Goal: Task Accomplishment & Management: Manage account settings

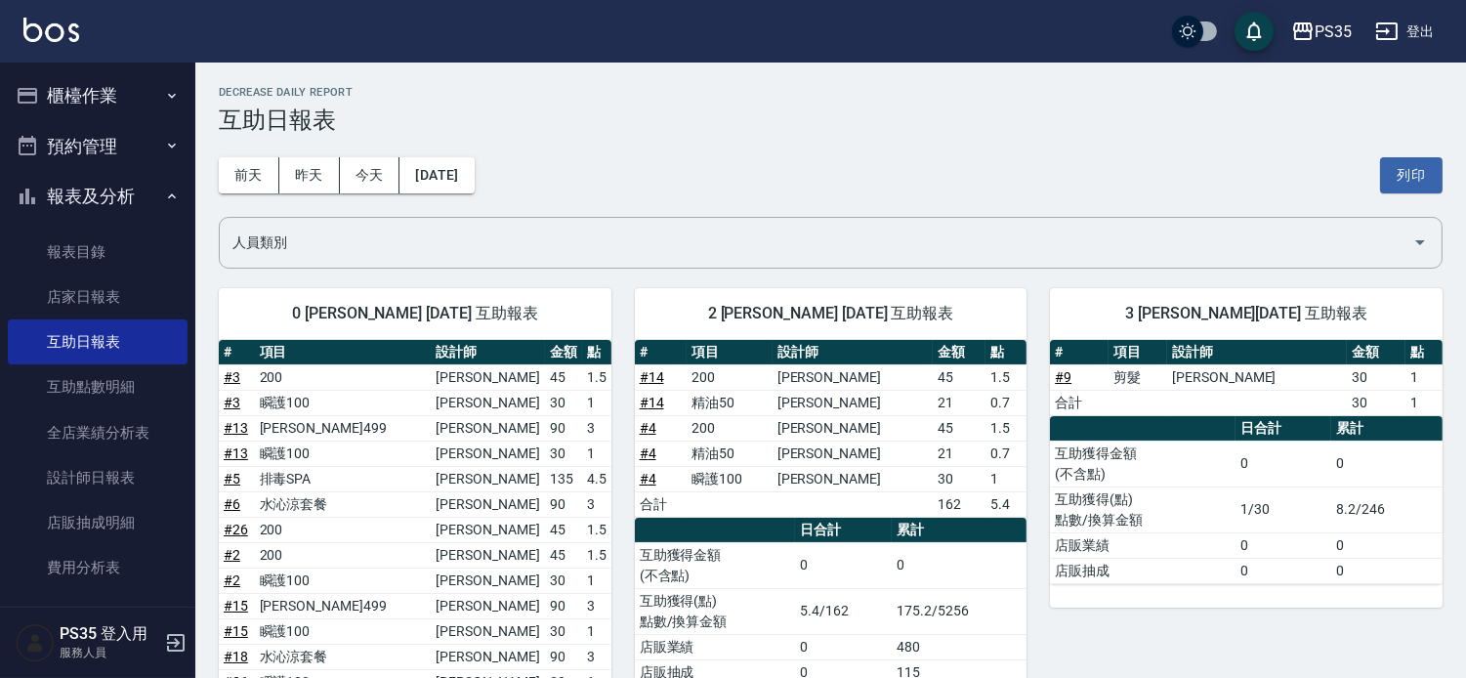
click at [235, 430] on link "# 13" at bounding box center [236, 428] width 24 height 16
click at [121, 490] on link "設計師日報表" at bounding box center [98, 477] width 180 height 45
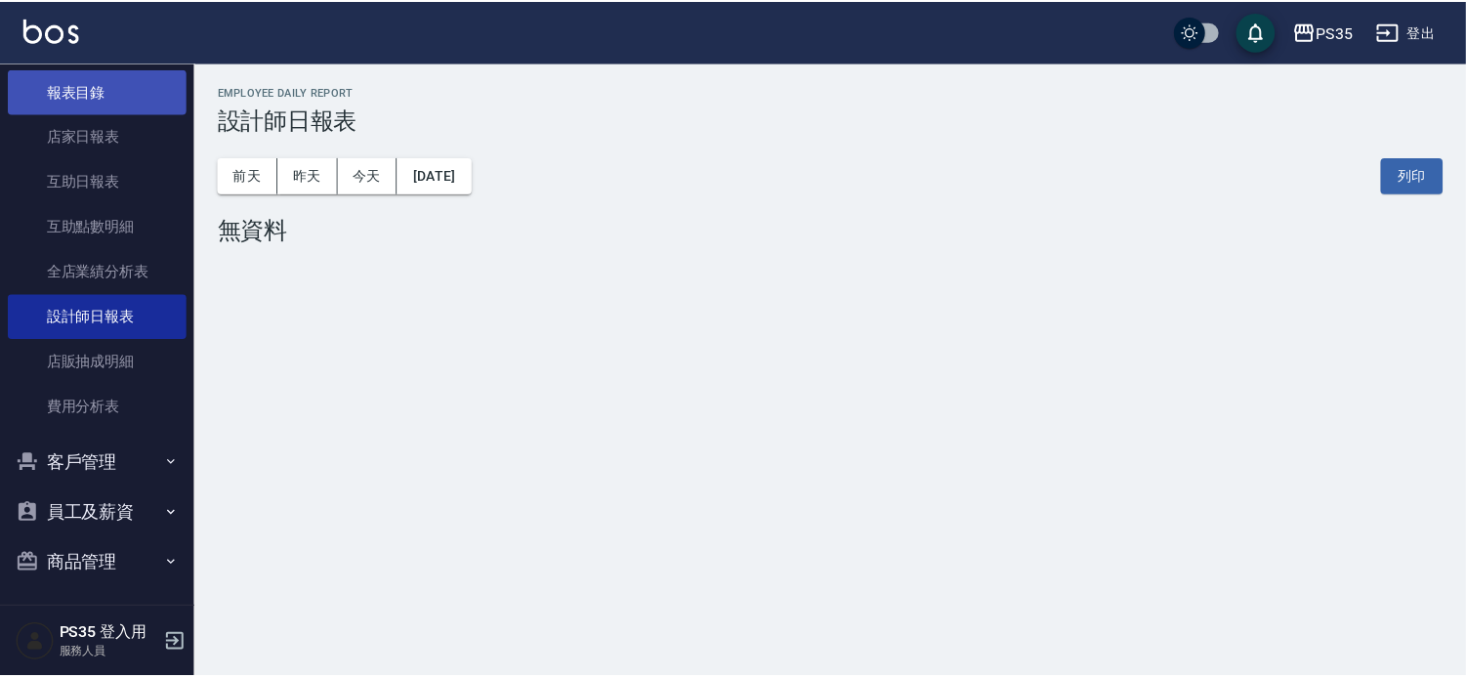
scroll to position [164, 0]
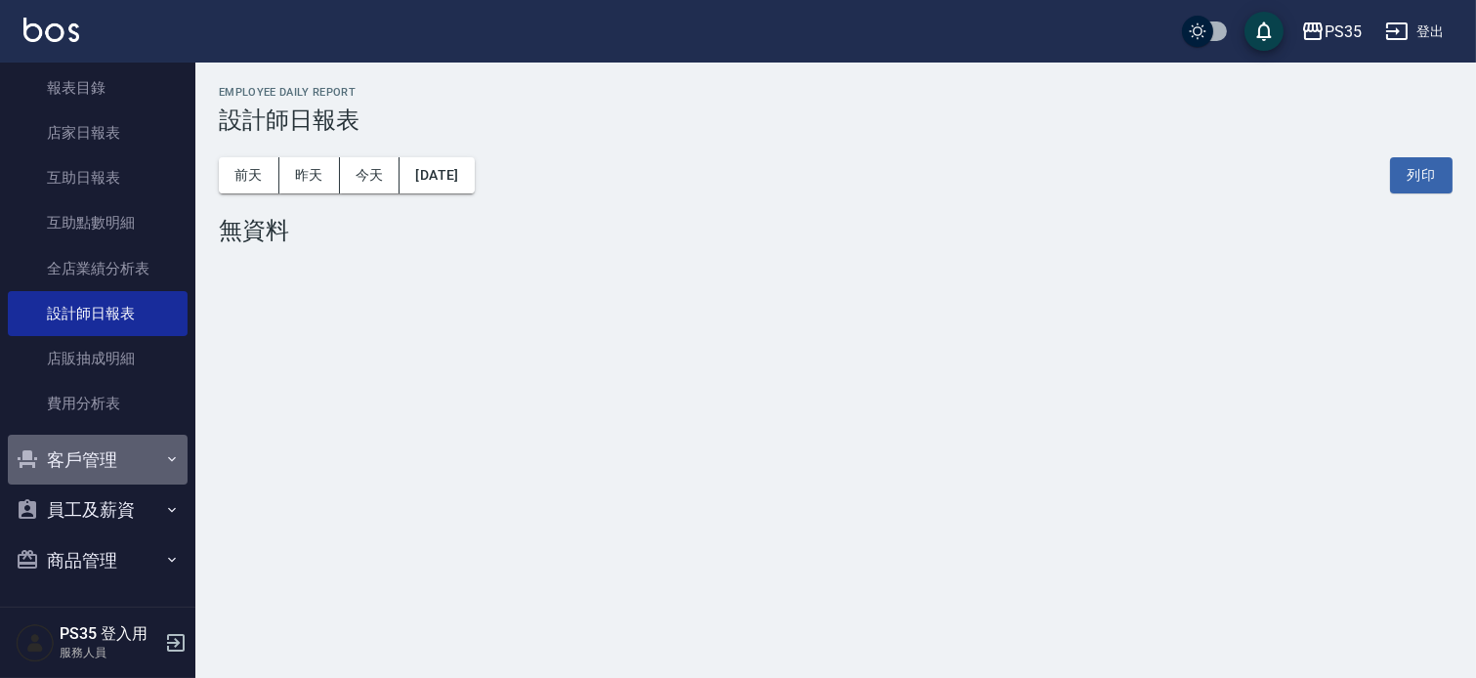
click at [133, 456] on button "客戶管理" at bounding box center [98, 460] width 180 height 51
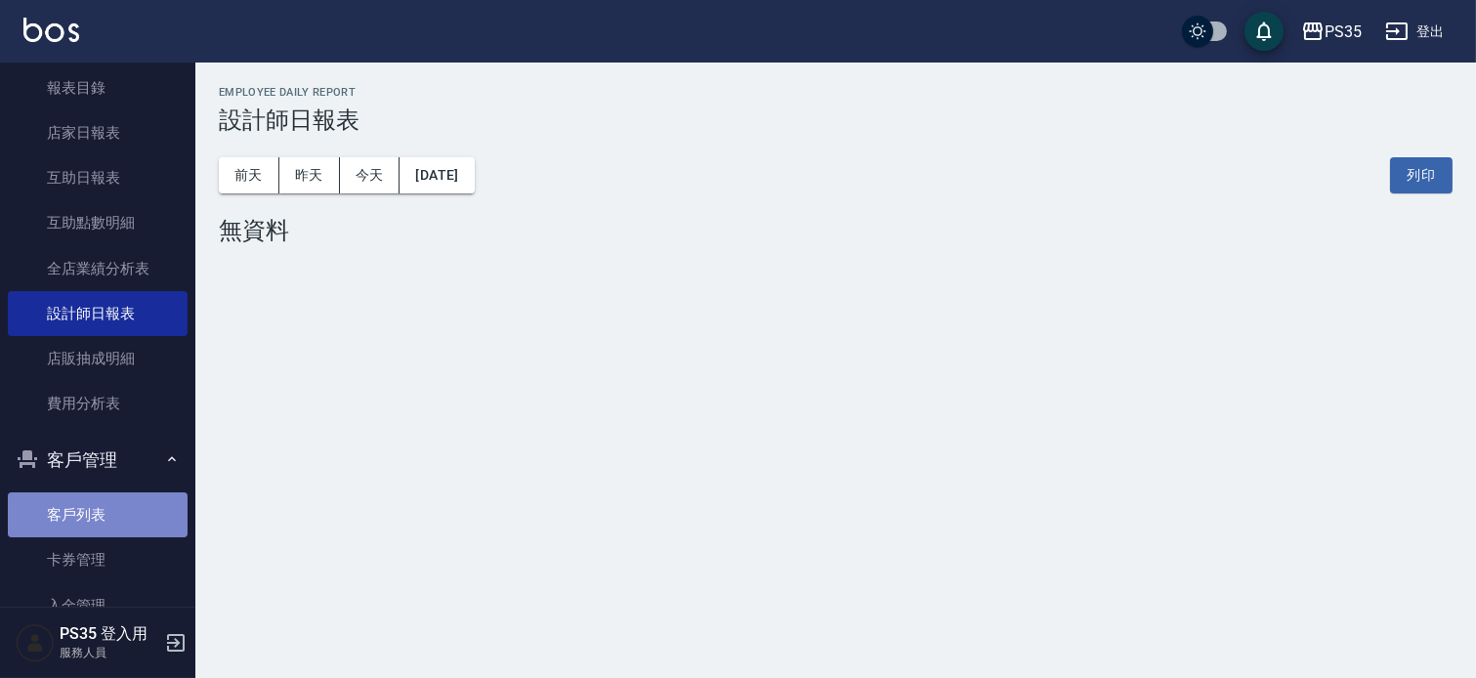
click at [123, 500] on link "客戶列表" at bounding box center [98, 514] width 180 height 45
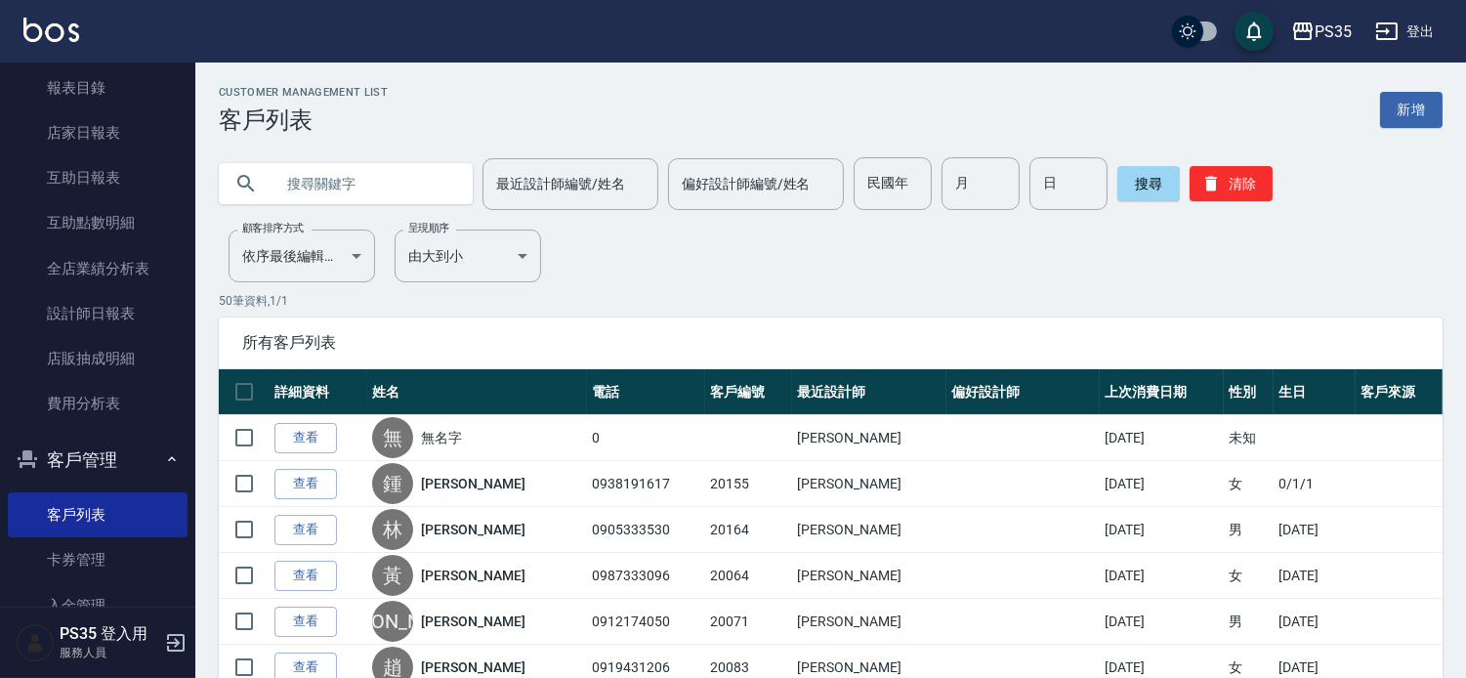
click at [367, 180] on input "text" at bounding box center [366, 183] width 184 height 53
type input "0918264297"
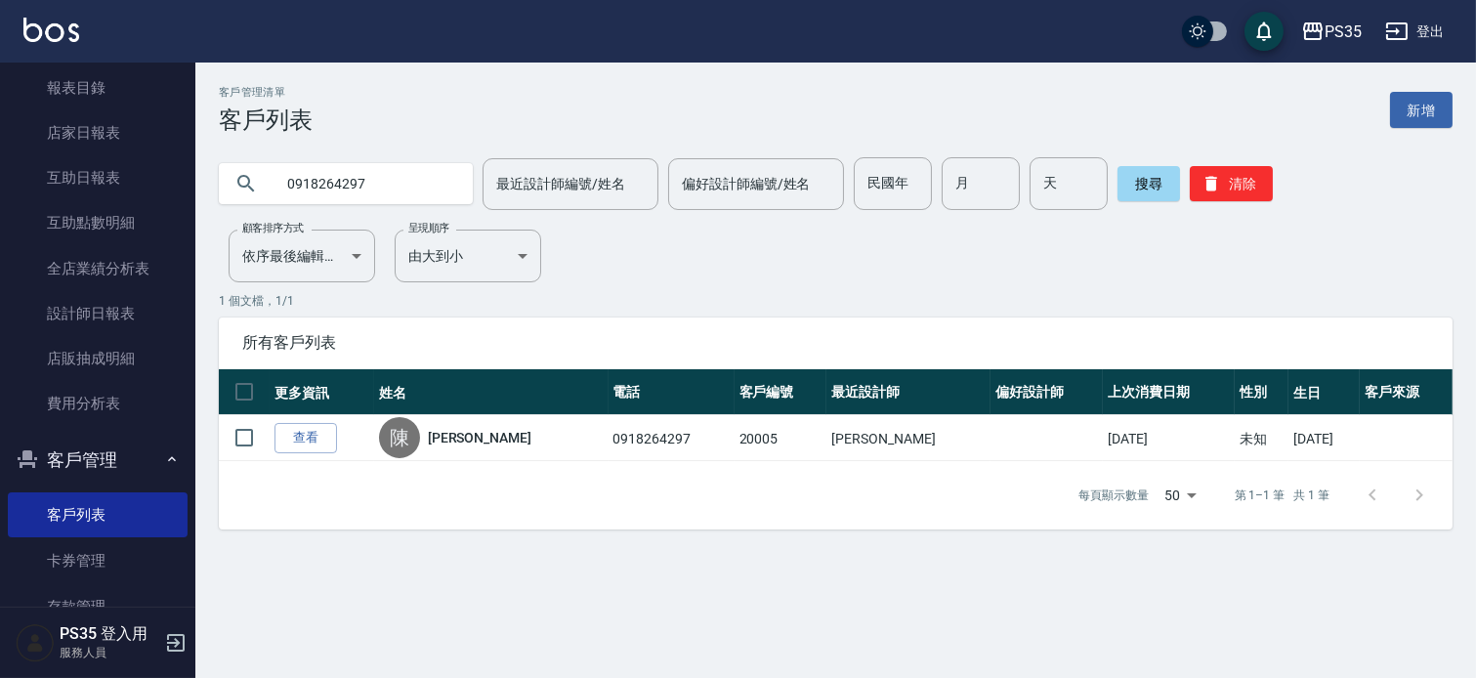
drag, startPoint x: 425, startPoint y: 176, endPoint x: 261, endPoint y: 193, distance: 165.1
click at [261, 193] on div "0918264297" at bounding box center [346, 183] width 254 height 41
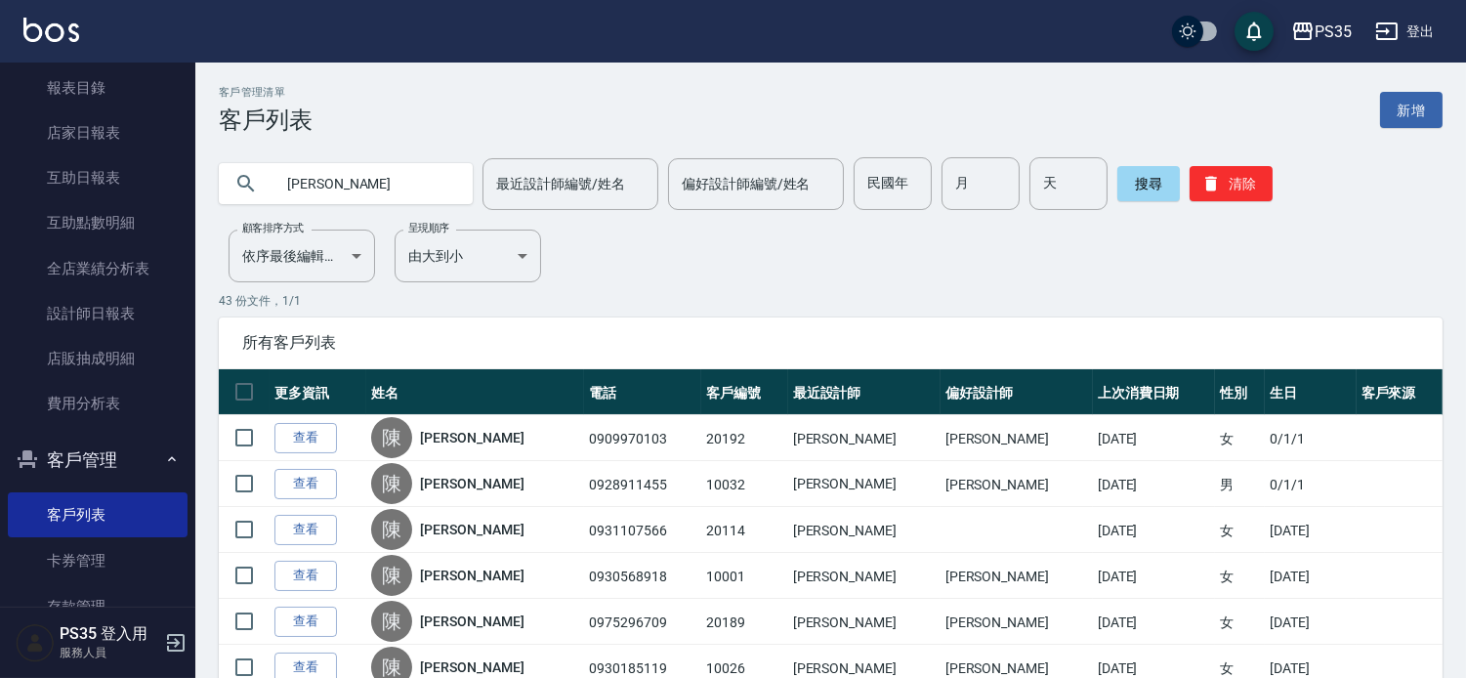
type input "[PERSON_NAME]"
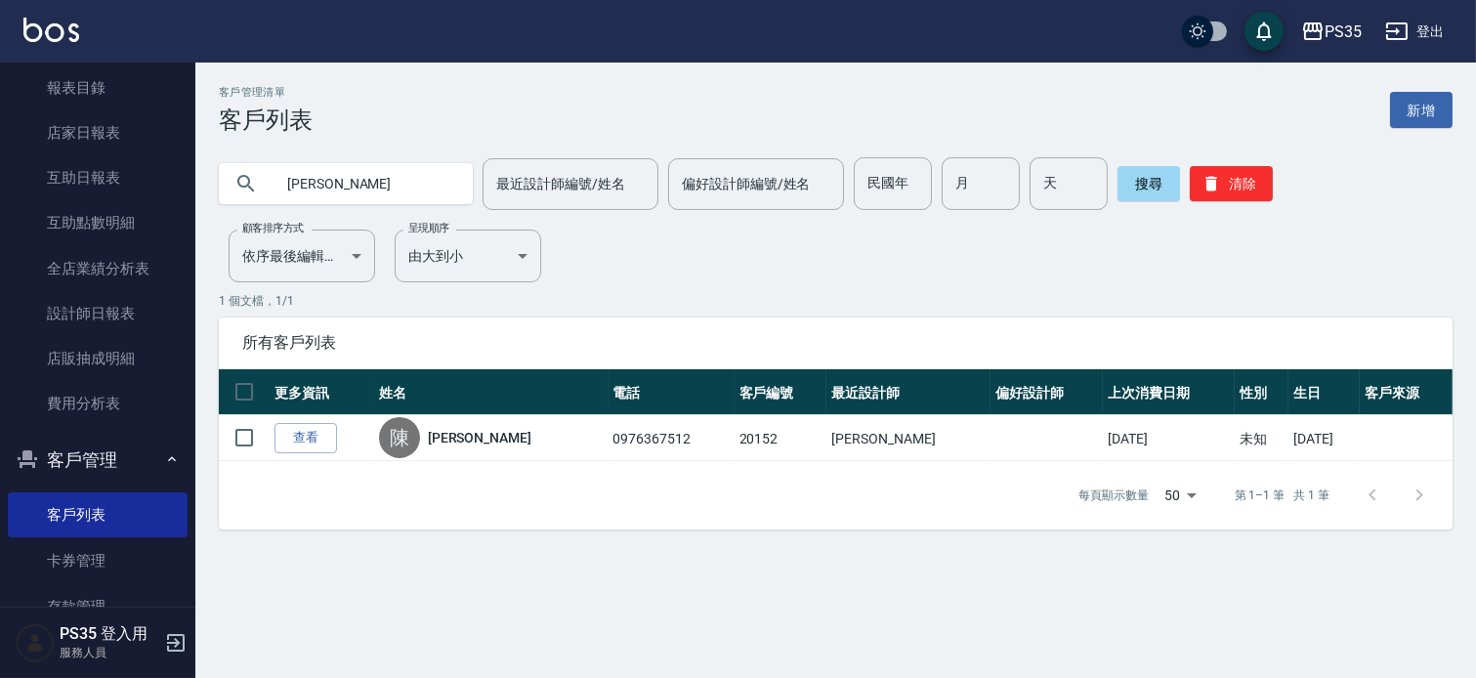
click at [756, 267] on div "客戶管理清單 客戶列表 新增 [PERSON_NAME] 最近設計師編號/姓名 最近設計師編號/姓名 偏好設計師編號/姓名 偏好設計師編號/姓名 民國年 民國…" at bounding box center [835, 308] width 1281 height 444
click at [101, 183] on link "互助日報表" at bounding box center [98, 177] width 180 height 45
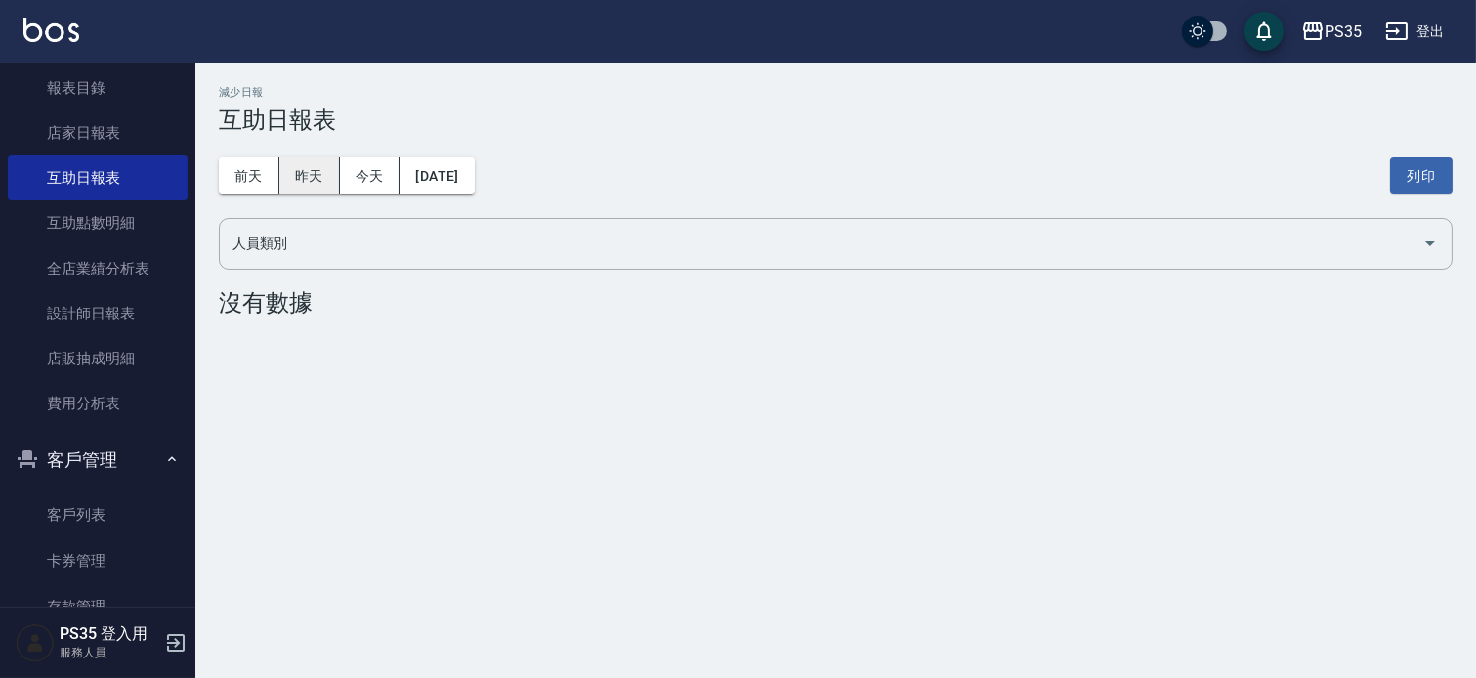
click at [303, 177] on font "昨天" at bounding box center [309, 176] width 28 height 16
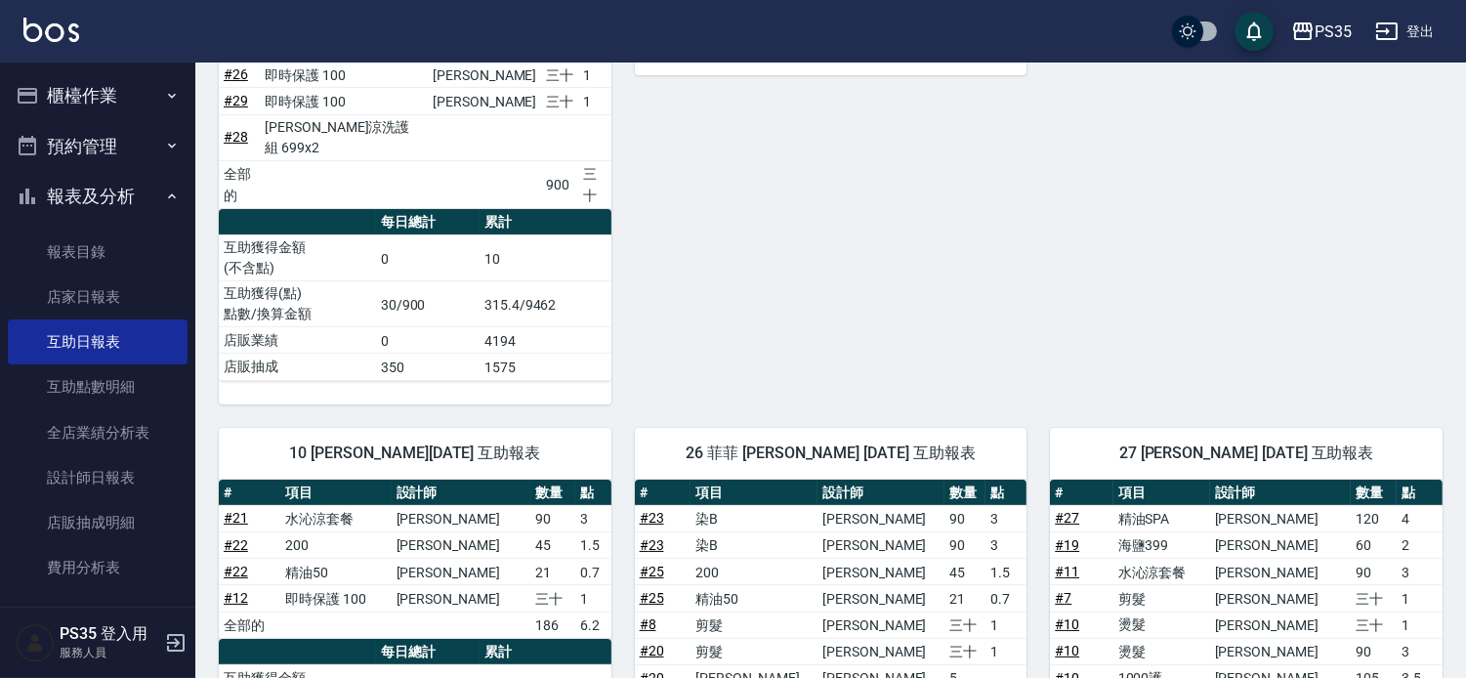
scroll to position [317, 0]
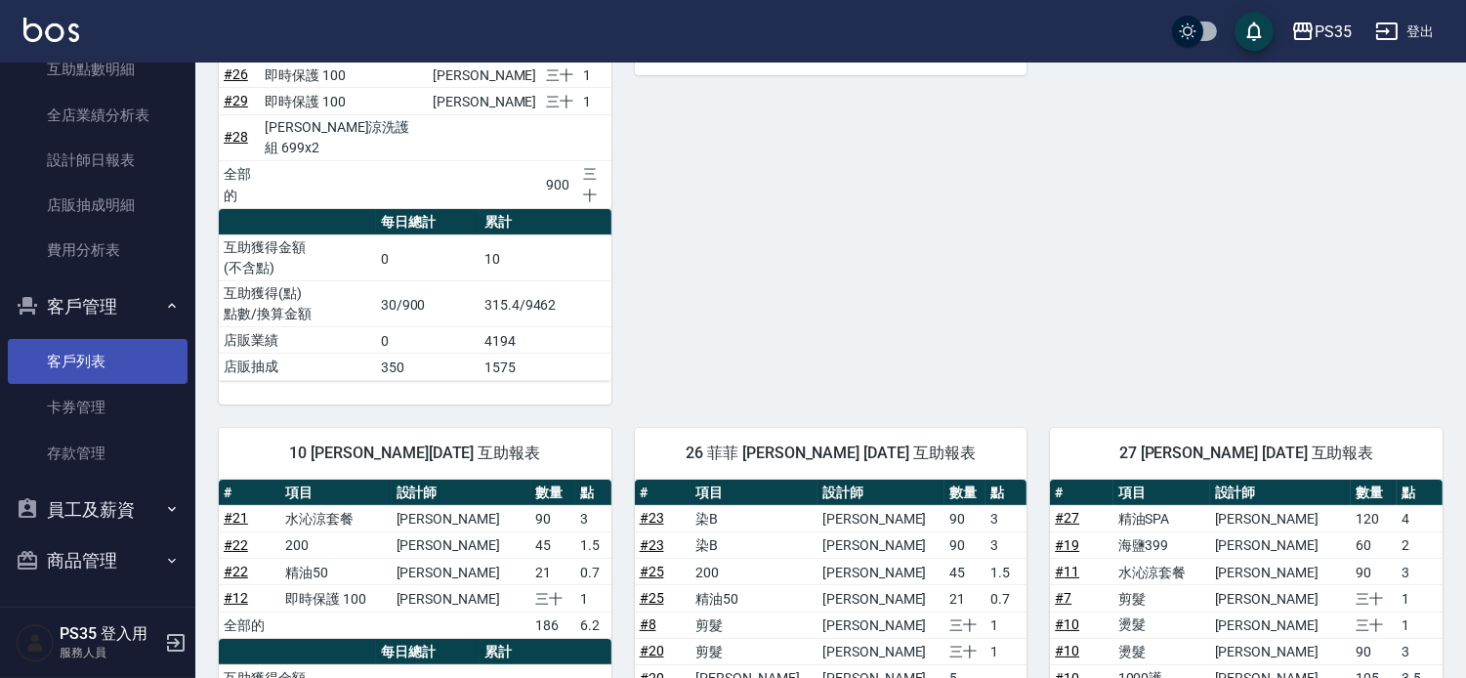
click at [66, 374] on link "客戶列表" at bounding box center [98, 361] width 180 height 45
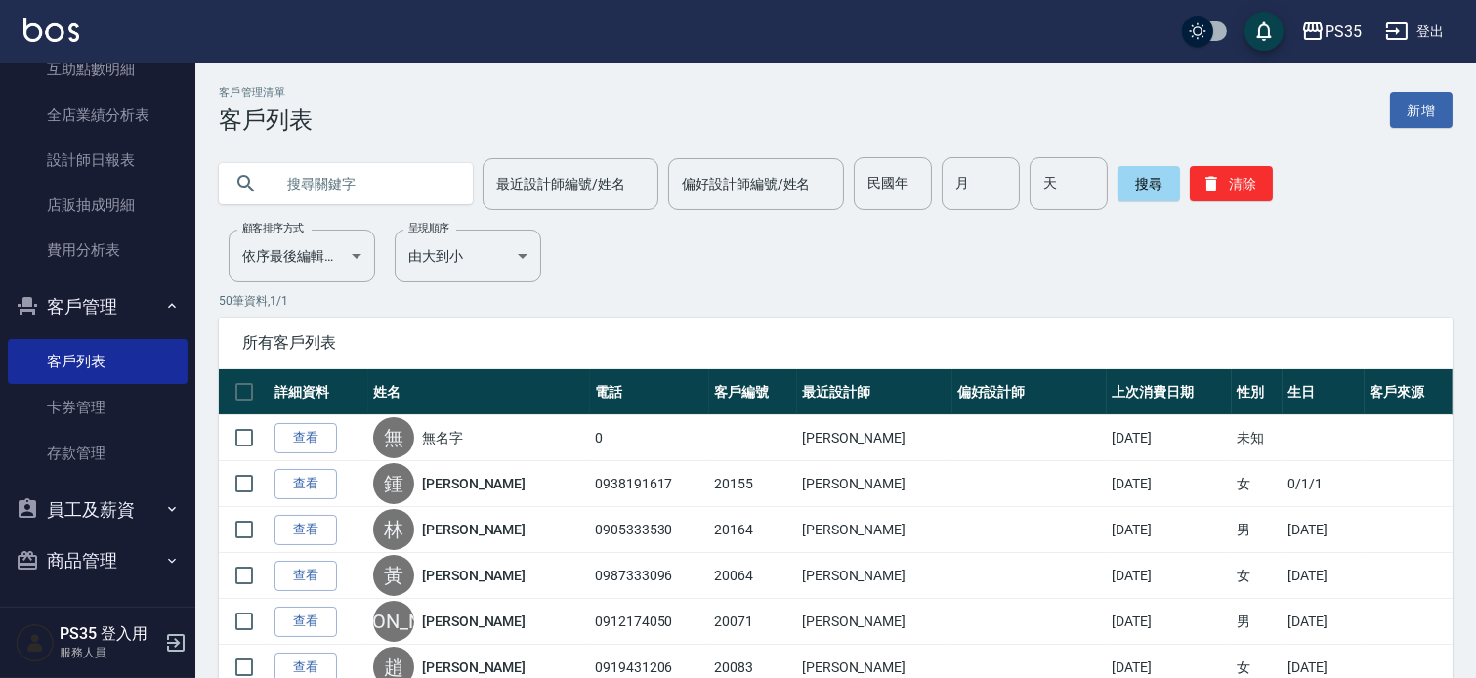
click at [323, 190] on input "text" at bounding box center [366, 183] width 184 height 53
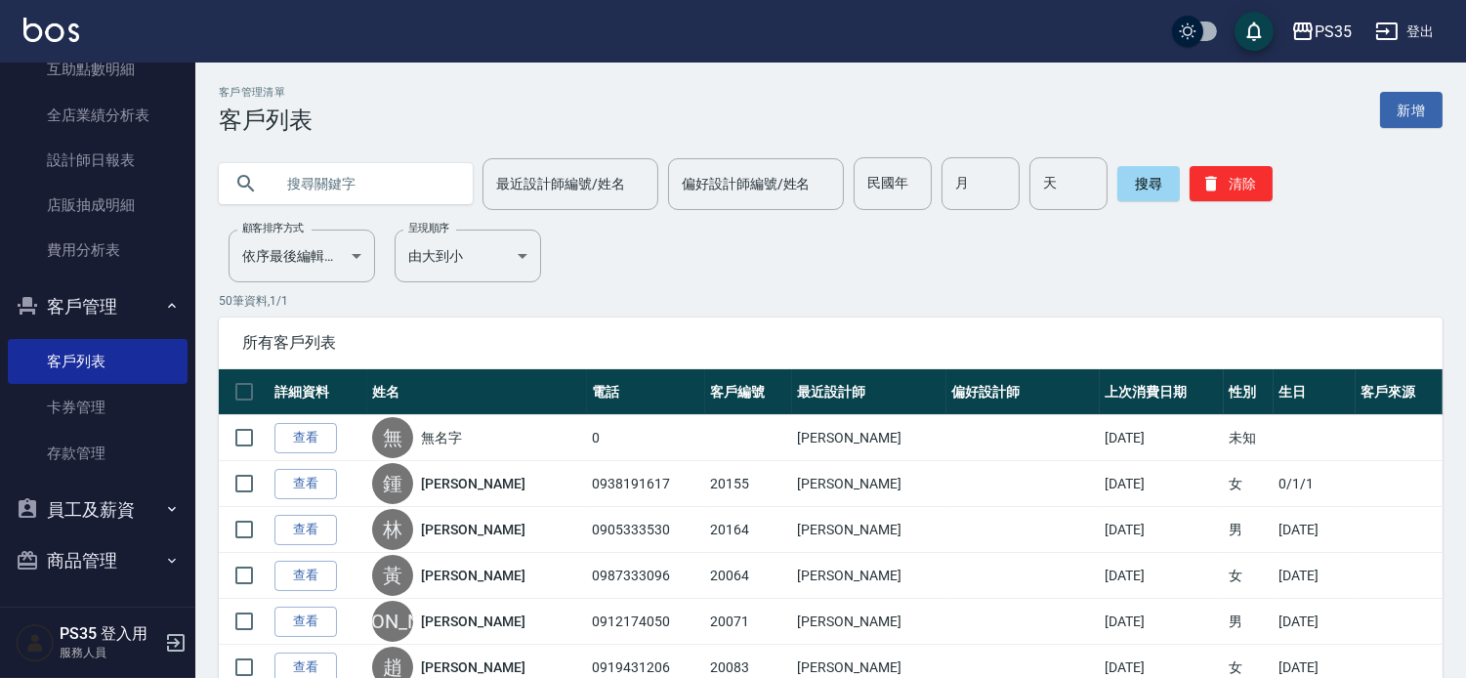
click at [323, 190] on input "text" at bounding box center [366, 183] width 184 height 53
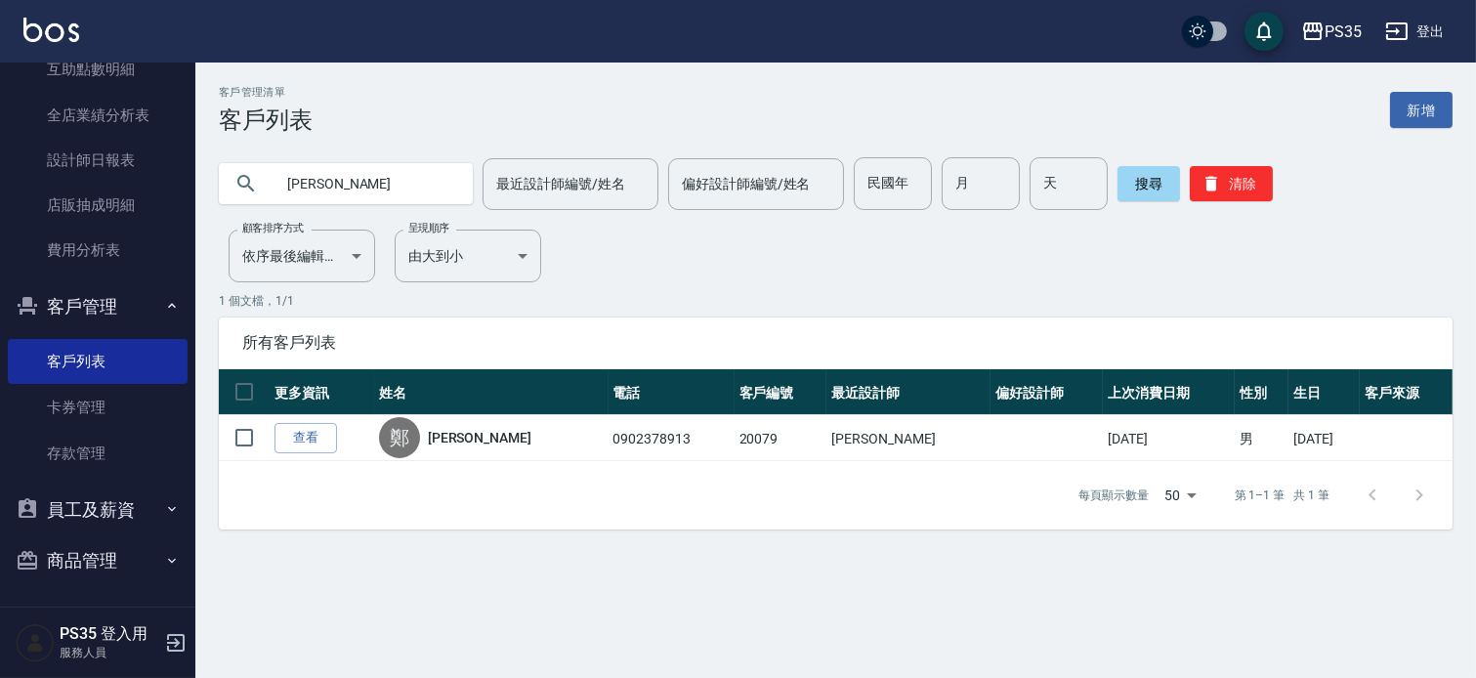
type input "鄭"
type input "[PERSON_NAME]"
